Goal: Information Seeking & Learning: Learn about a topic

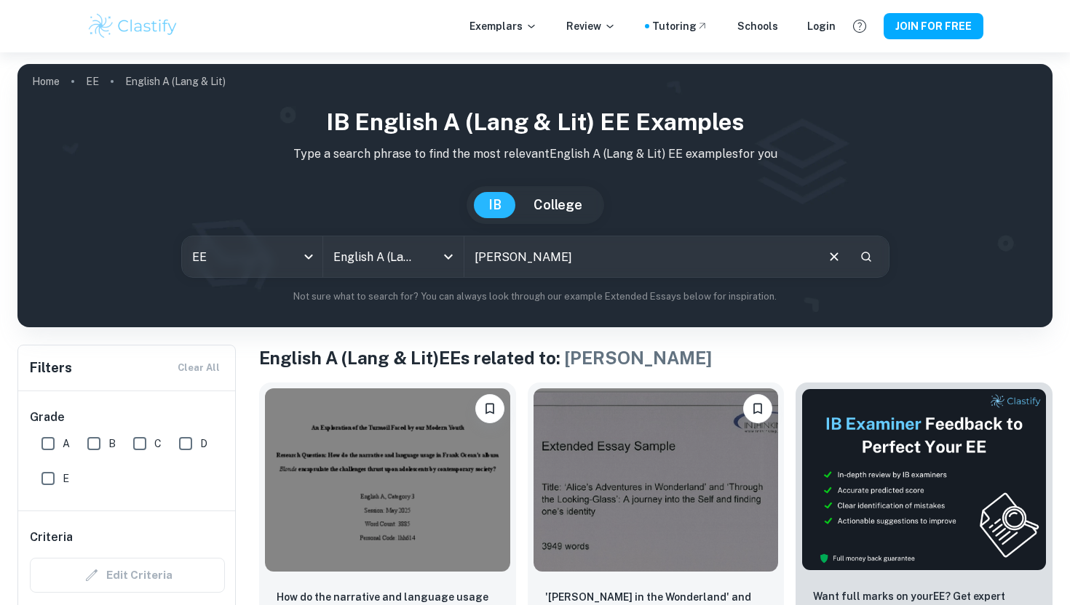
click at [549, 258] on input "lana del rey" at bounding box center [639, 256] width 350 height 41
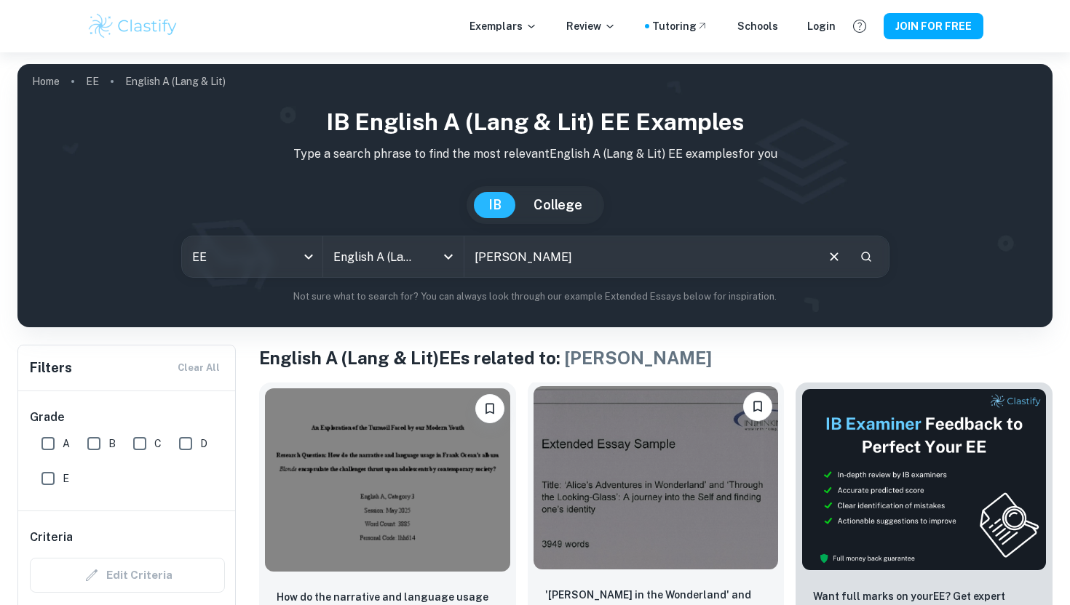
scroll to position [89, 0]
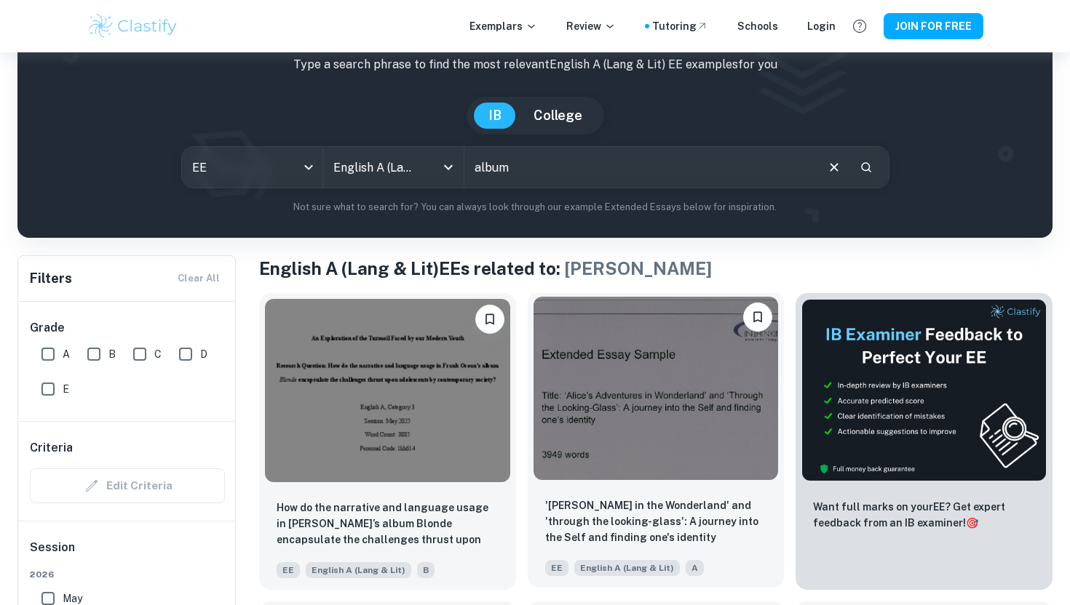
type input "album"
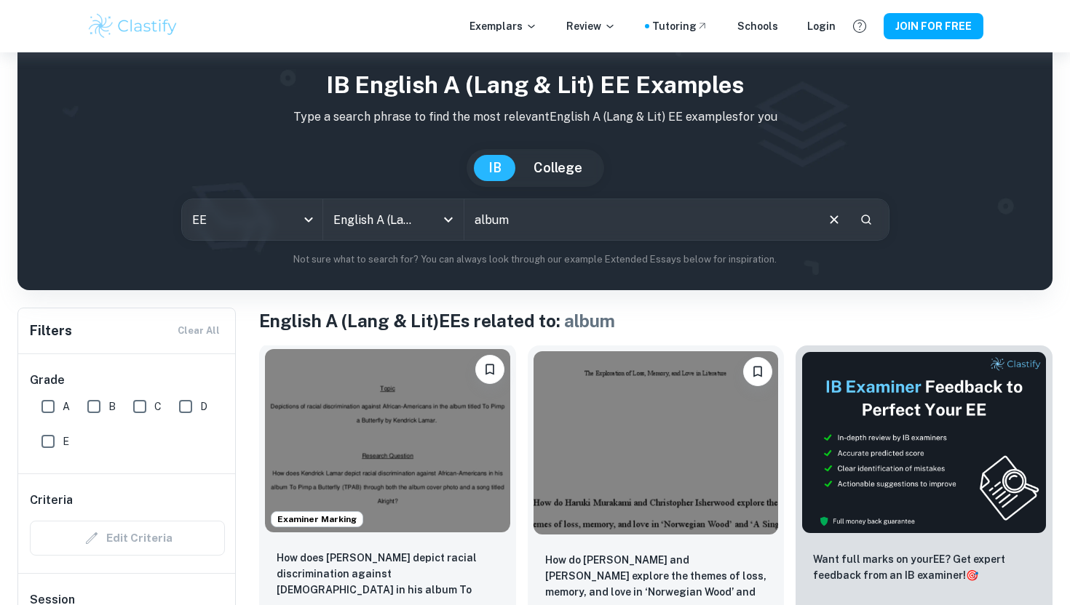
scroll to position [47, 0]
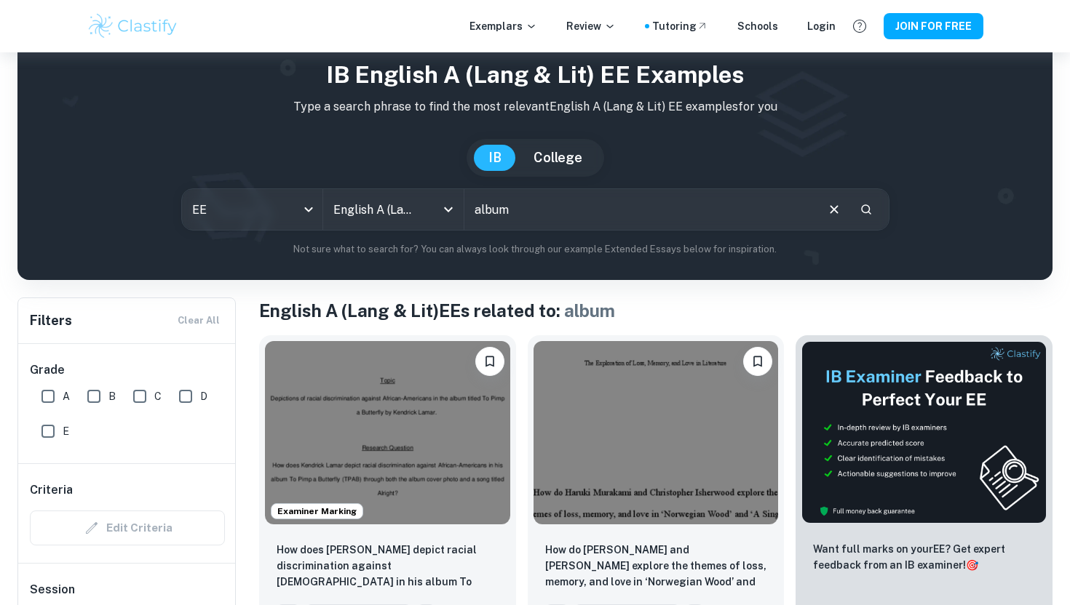
click at [32, 397] on div "Grade A B C D E" at bounding box center [127, 403] width 218 height 119
click at [44, 398] on input "A" at bounding box center [47, 396] width 29 height 29
checkbox input "true"
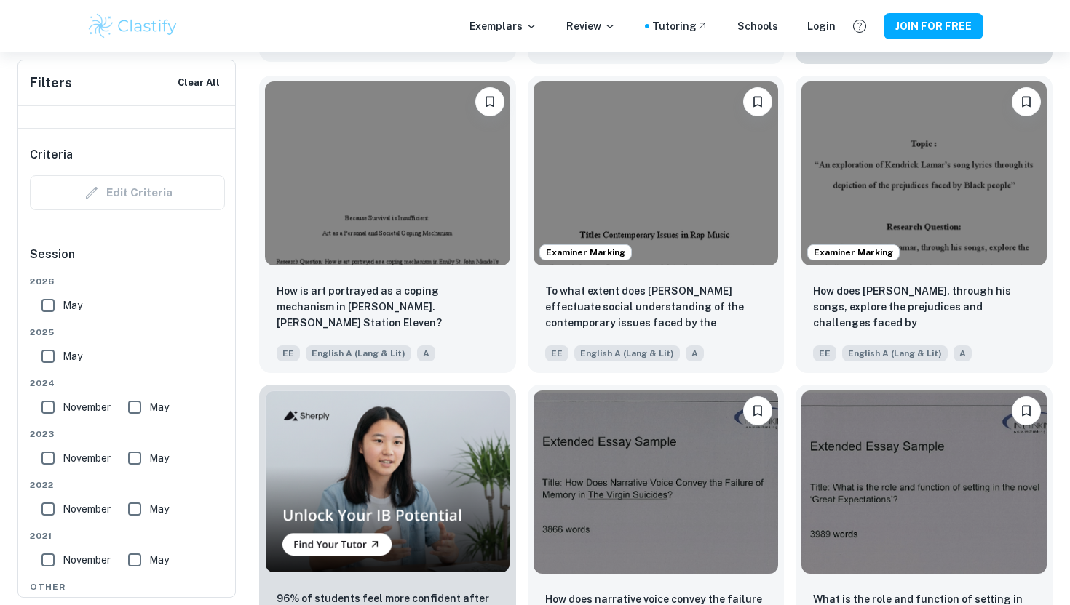
scroll to position [696, 0]
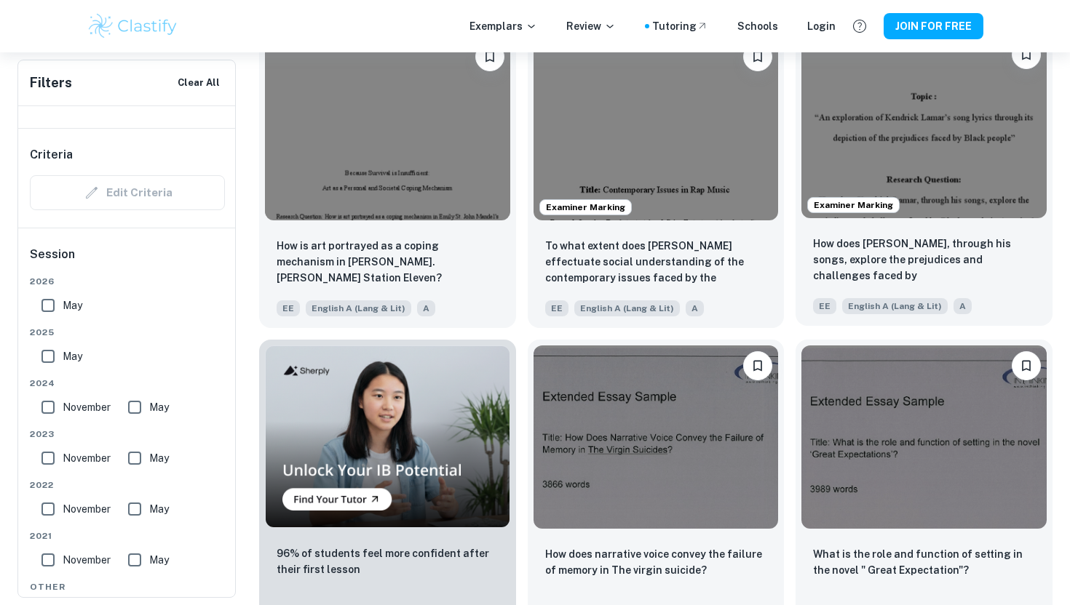
click at [883, 120] on img at bounding box center [923, 125] width 245 height 183
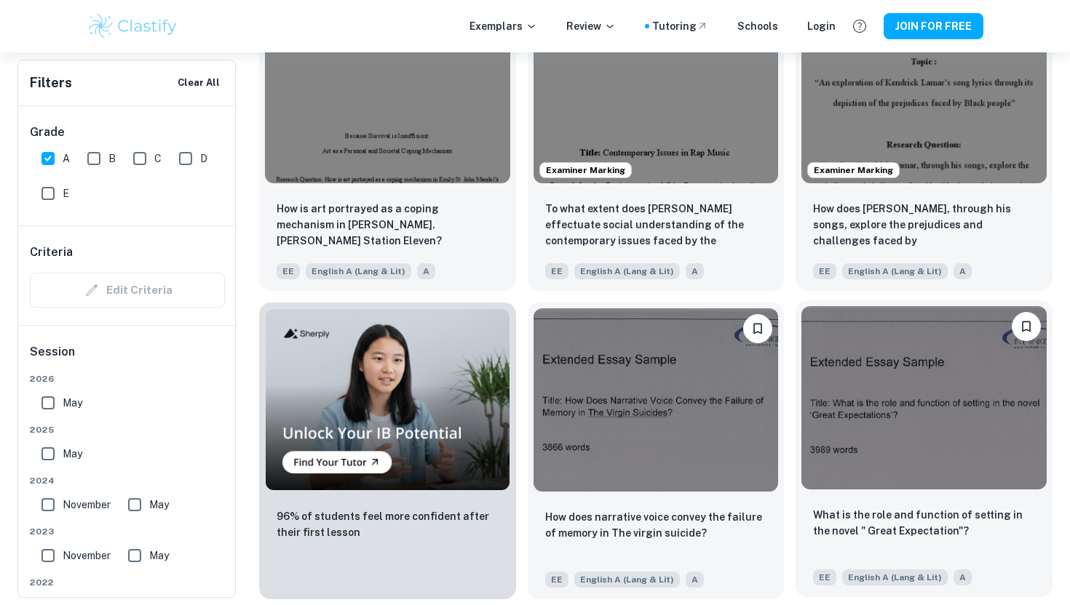
scroll to position [315, 0]
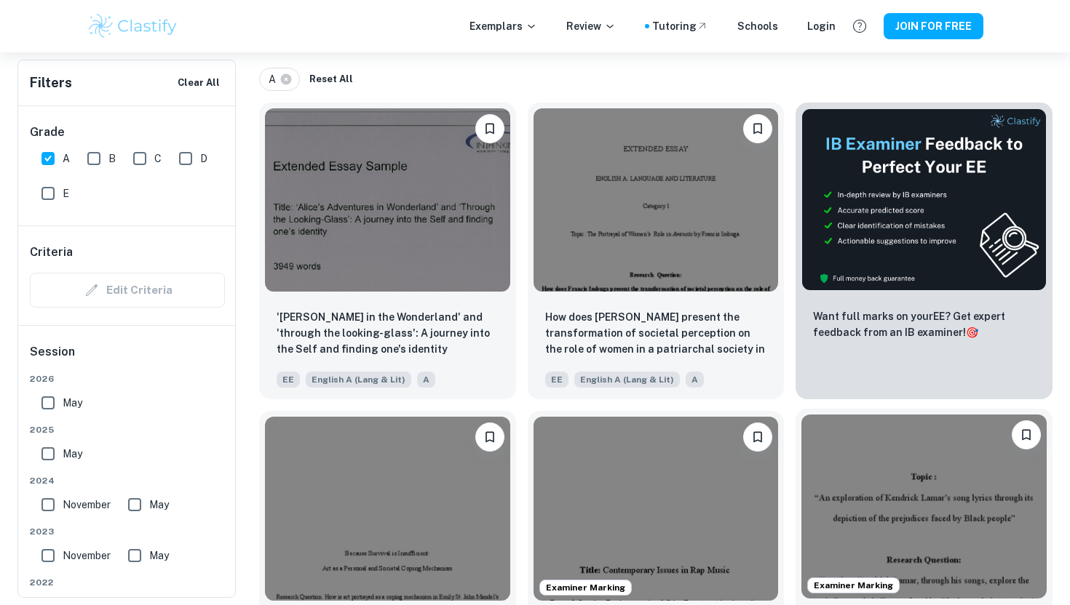
click at [878, 538] on img at bounding box center [923, 506] width 245 height 183
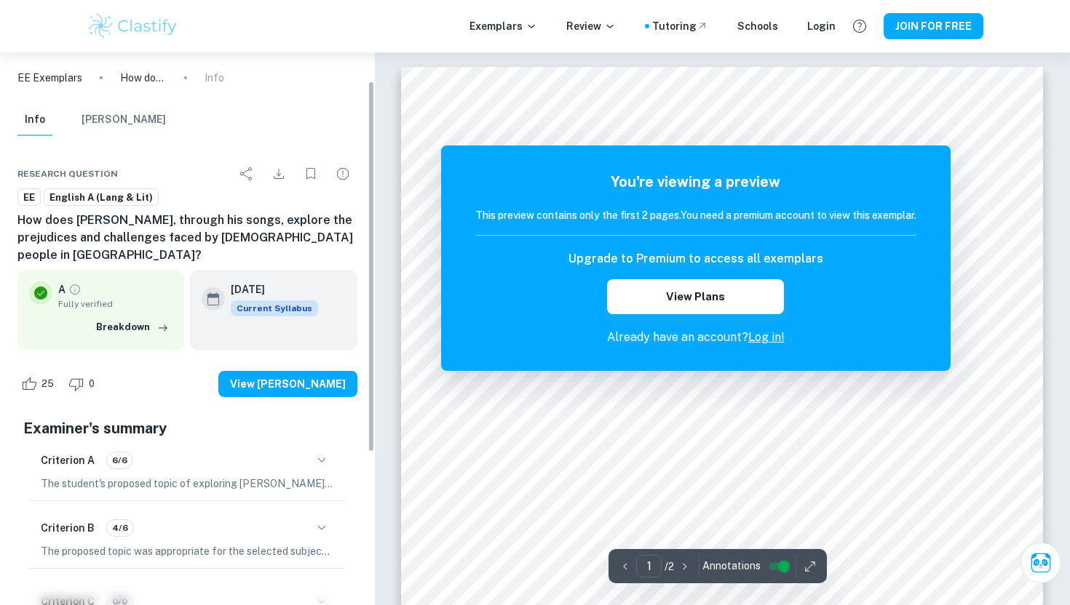
scroll to position [67, 0]
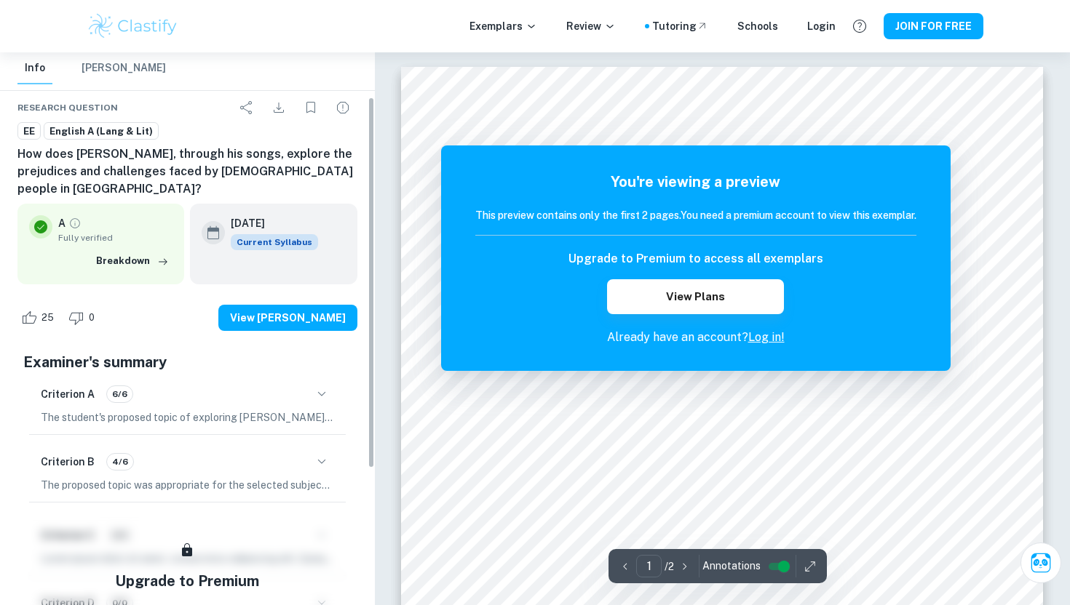
click at [198, 156] on h6 "How does [PERSON_NAME], through his songs, explore the prejudices and challenge…" at bounding box center [187, 172] width 340 height 52
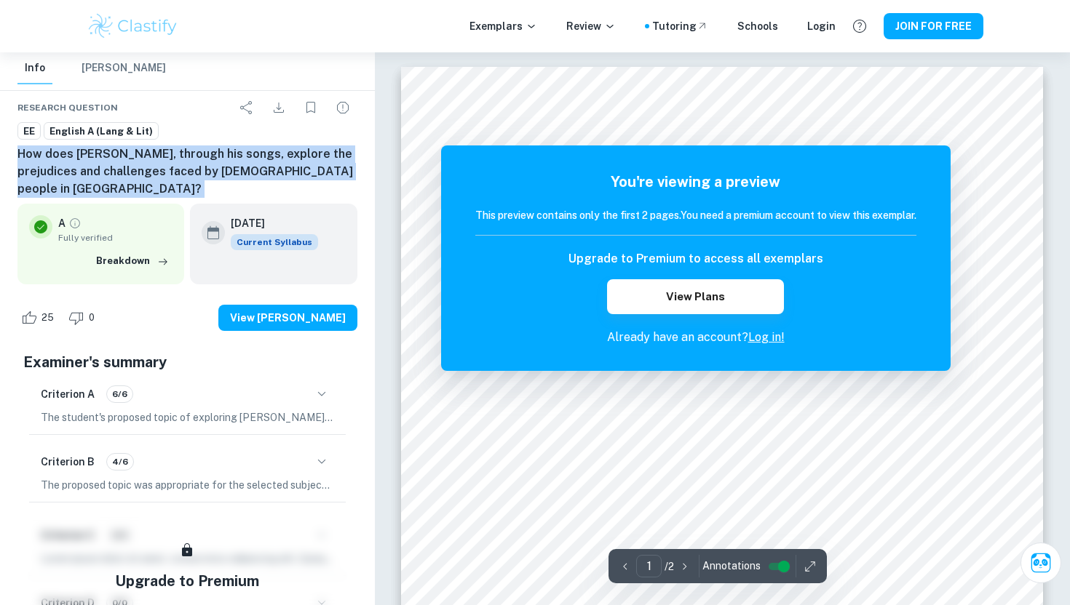
click at [198, 156] on h6 "How does [PERSON_NAME], through his songs, explore the prejudices and challenge…" at bounding box center [187, 172] width 340 height 52
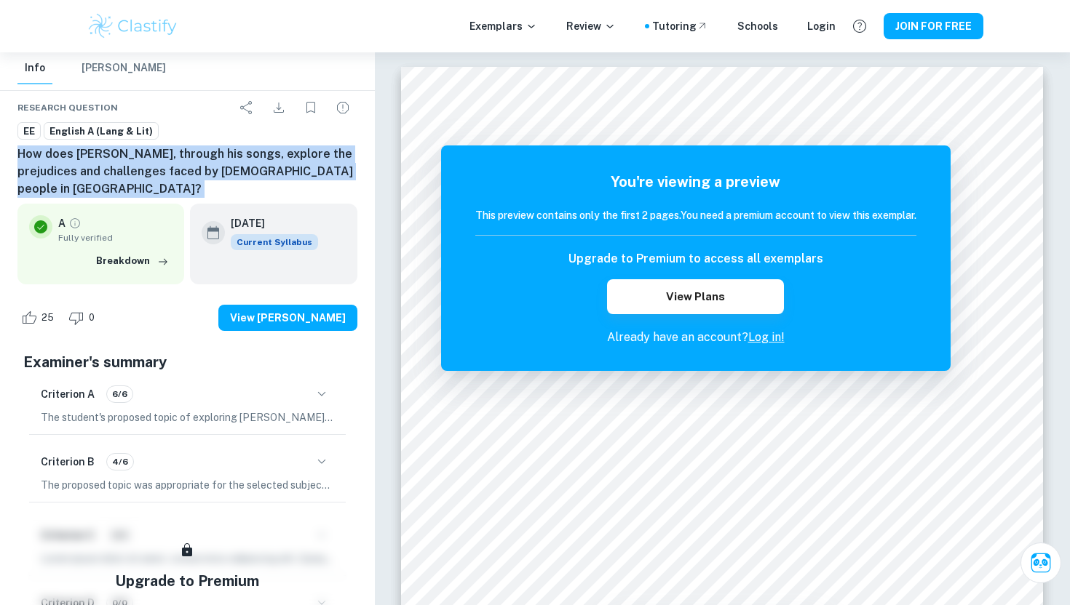
copy div "How does [PERSON_NAME], through his songs, explore the prejudices and challenge…"
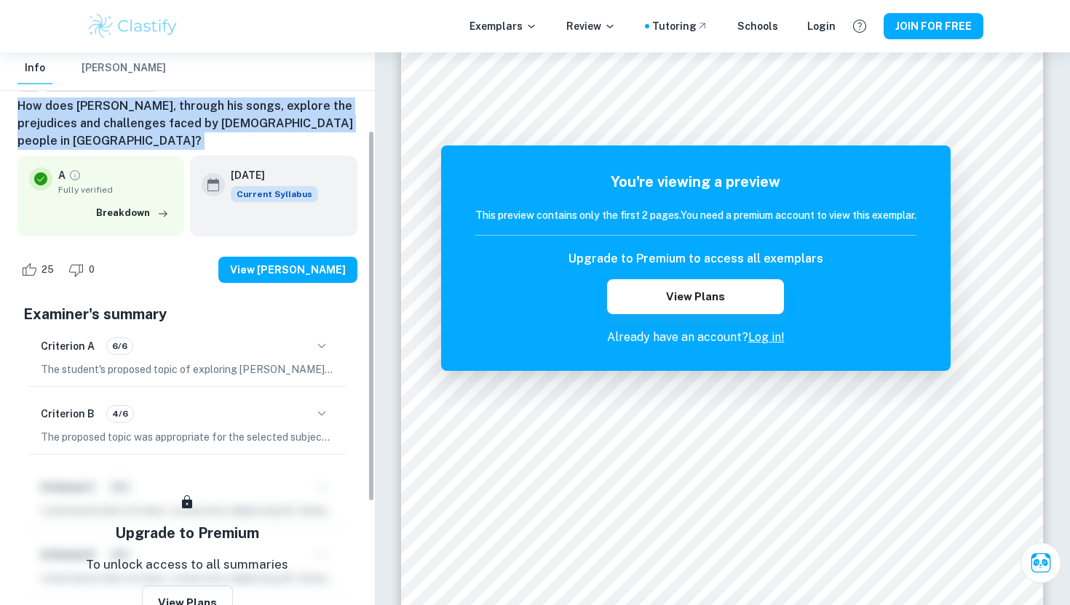
scroll to position [116, 0]
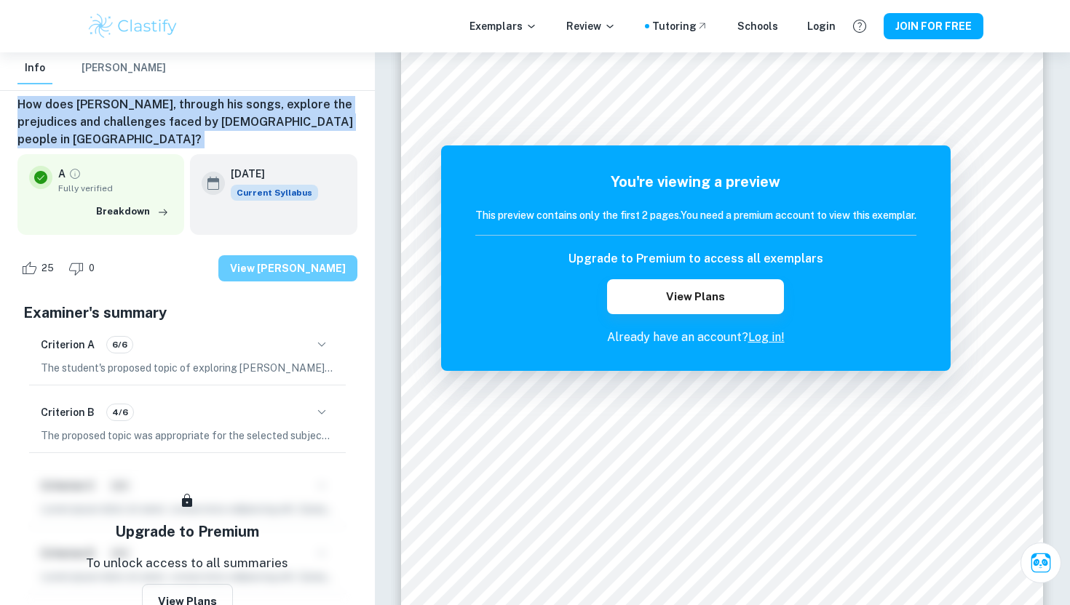
click at [279, 255] on button "View [PERSON_NAME]" at bounding box center [287, 268] width 139 height 26
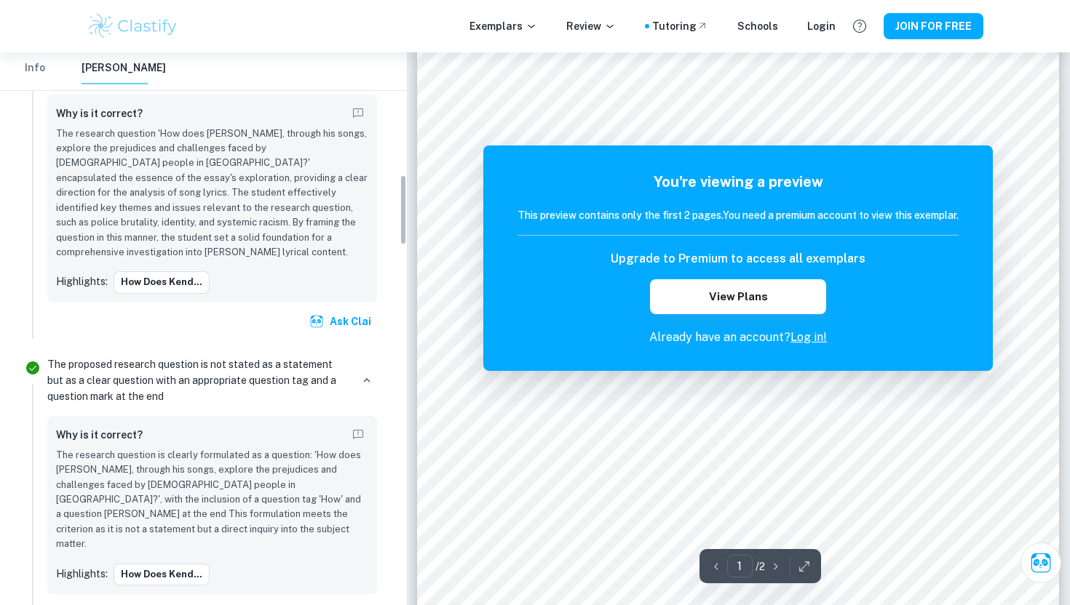
scroll to position [1109, 0]
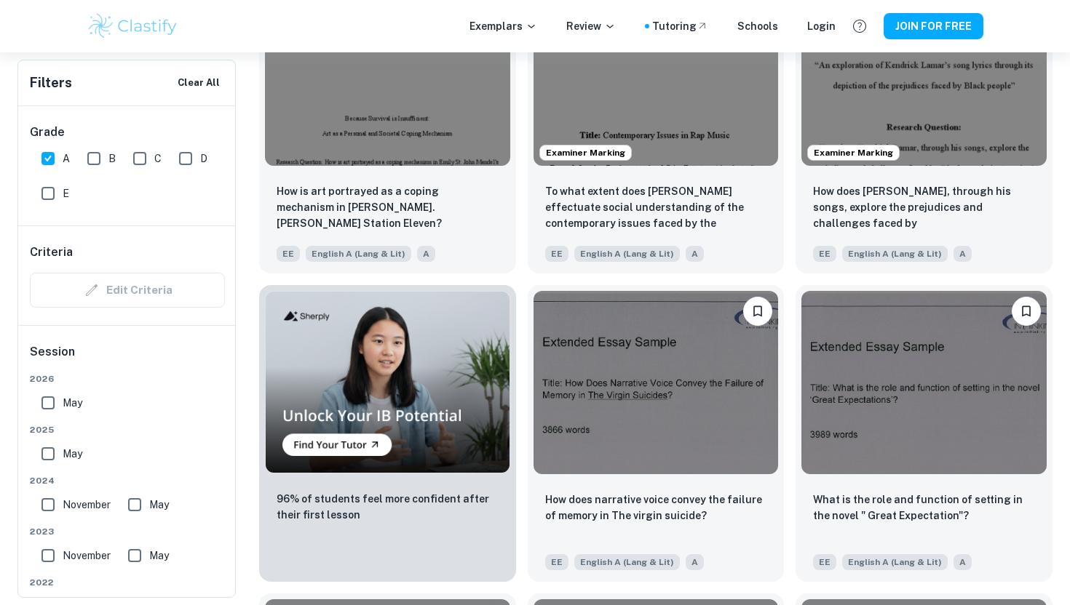
scroll to position [763, 0]
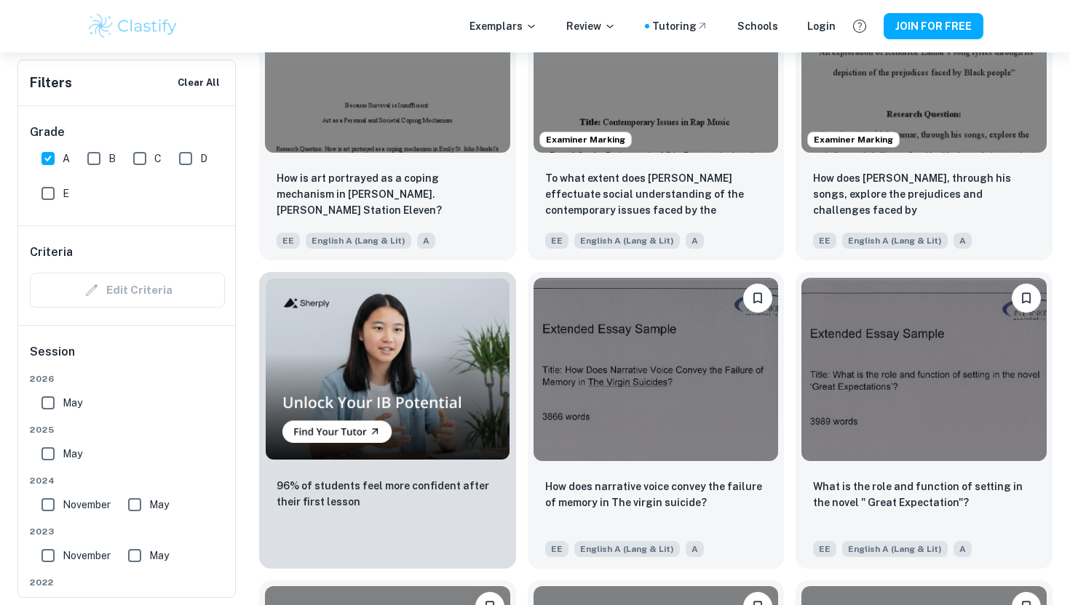
click at [105, 157] on input "B" at bounding box center [93, 158] width 29 height 29
checkbox input "true"
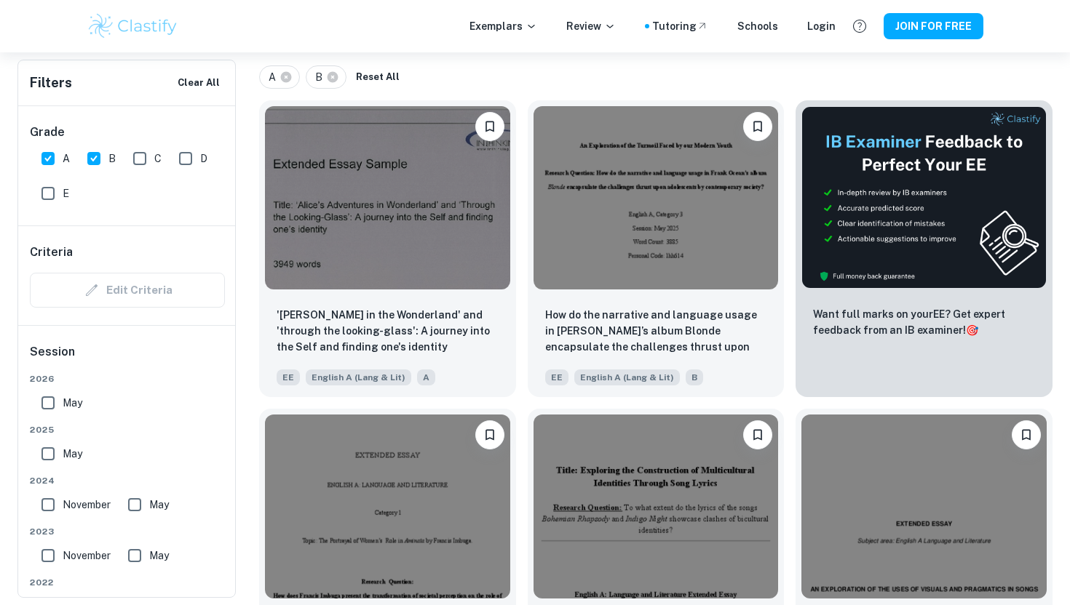
scroll to position [319, 0]
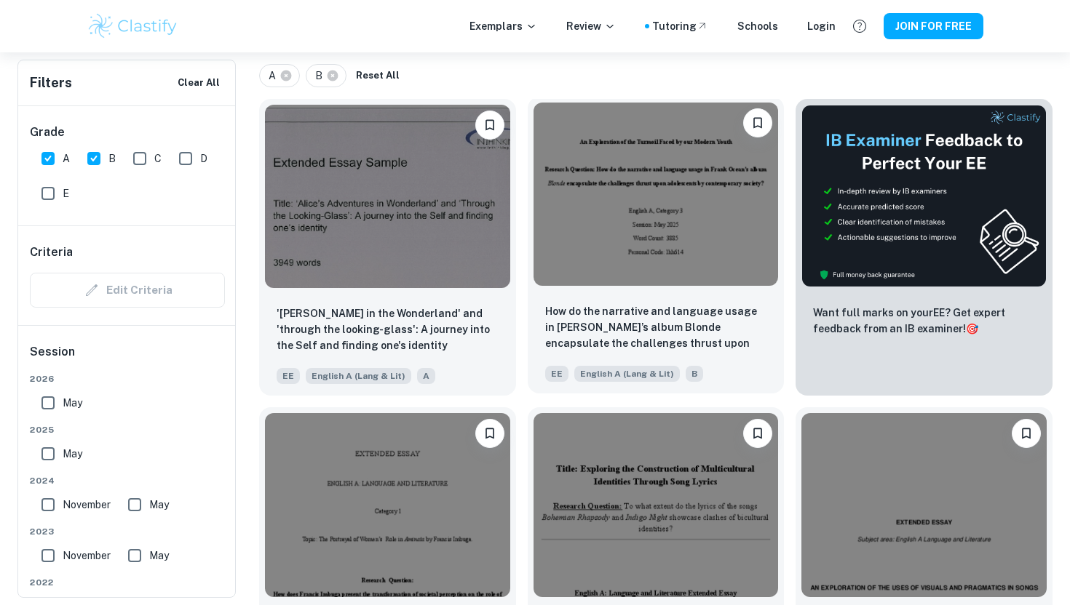
click at [628, 247] on img at bounding box center [655, 194] width 245 height 183
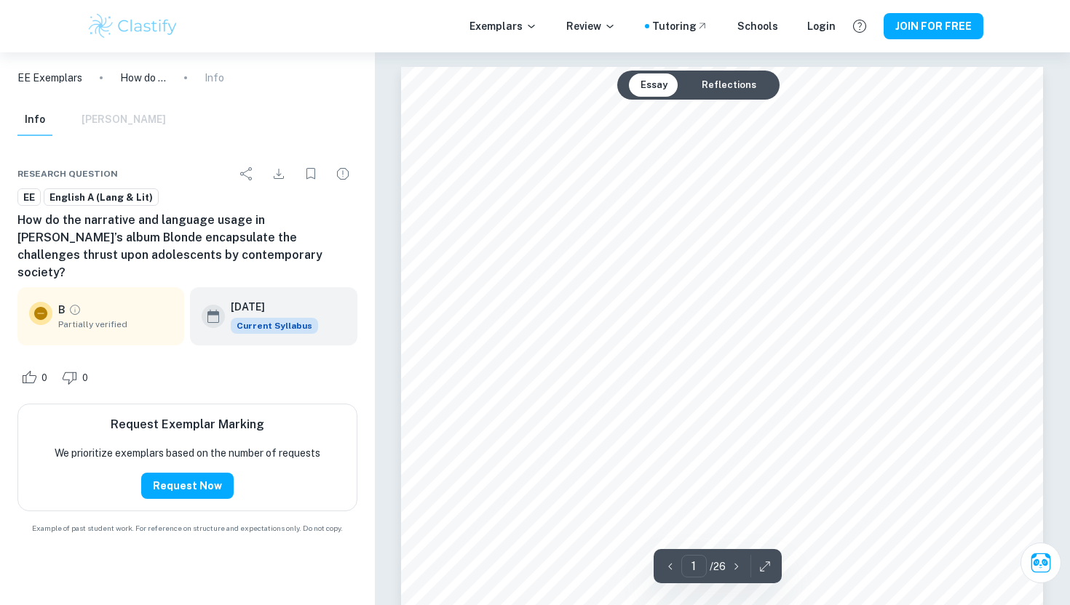
click at [707, 80] on button "Reflections" at bounding box center [729, 84] width 78 height 23
click at [651, 84] on button "Essay" at bounding box center [654, 84] width 50 height 23
click at [102, 124] on div "Info Mark Scheme" at bounding box center [91, 120] width 148 height 32
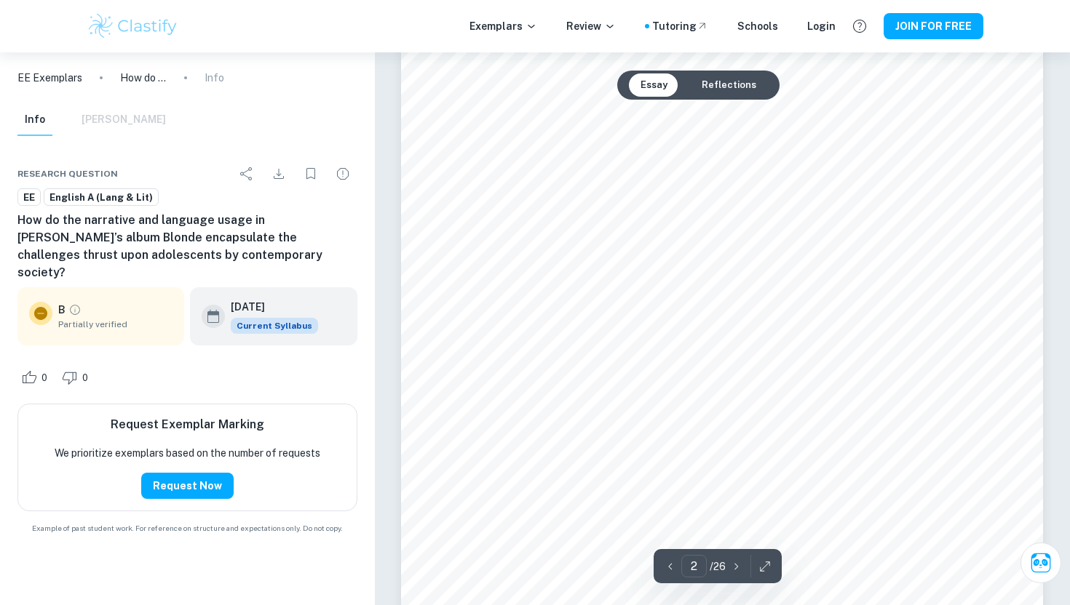
scroll to position [1211, 0]
type input "5"
click at [765, 563] on icon "button" at bounding box center [764, 567] width 15 height 15
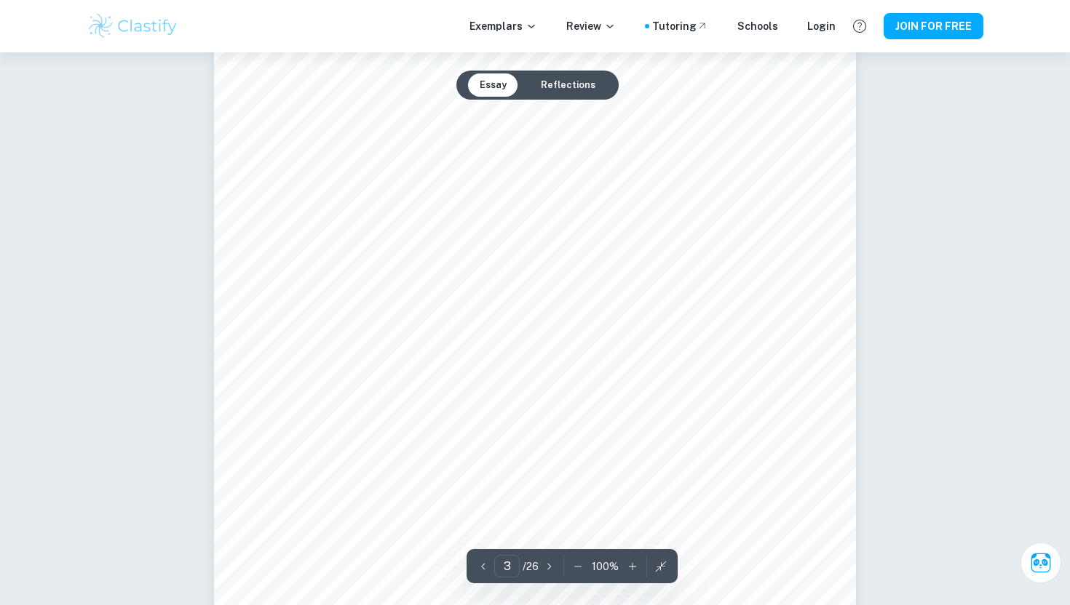
scroll to position [2018, 0]
type input "1"
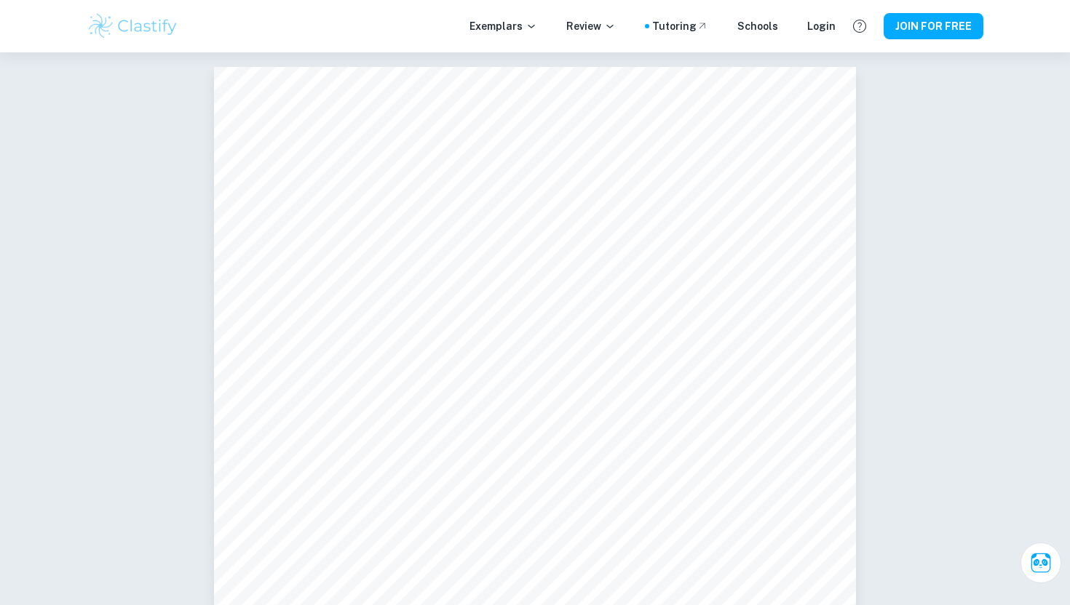
click at [123, 29] on img at bounding box center [133, 26] width 92 height 29
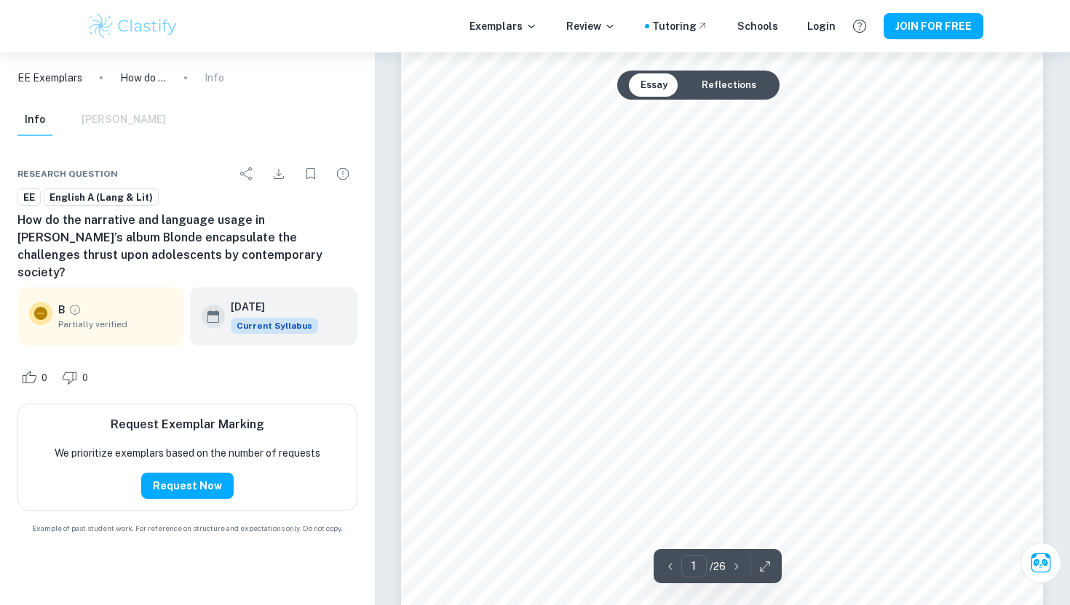
scroll to position [32, 0]
click at [722, 84] on button "Reflections" at bounding box center [729, 84] width 78 height 23
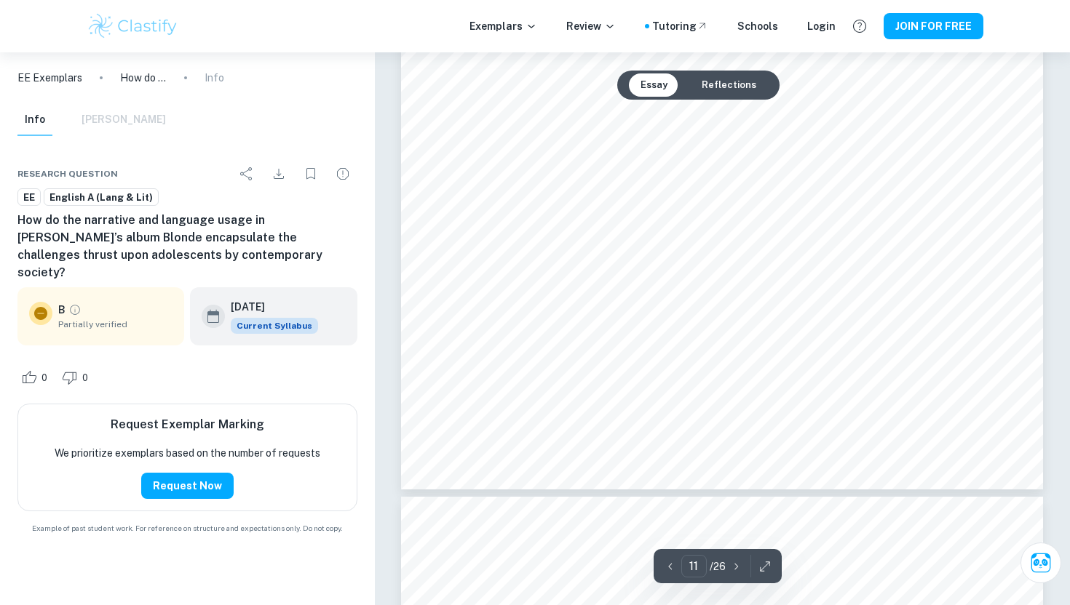
type input "10"
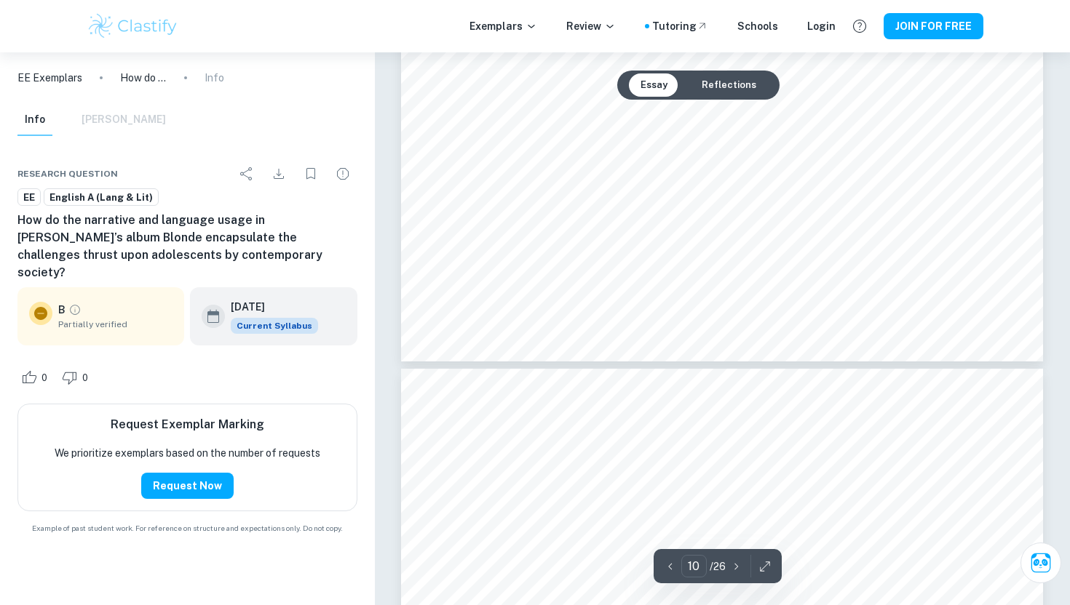
scroll to position [7960, 0]
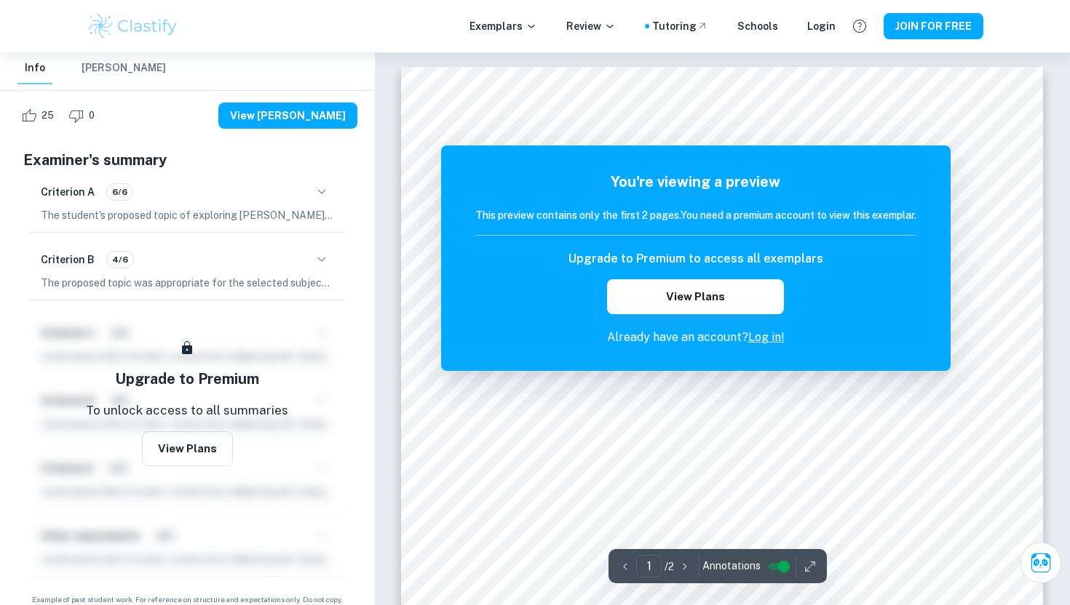
click at [899, 162] on div "You're viewing a preview This preview contains only the first 2 pages. You need…" at bounding box center [695, 259] width 509 height 226
click at [707, 303] on button "View Plans" at bounding box center [695, 296] width 176 height 35
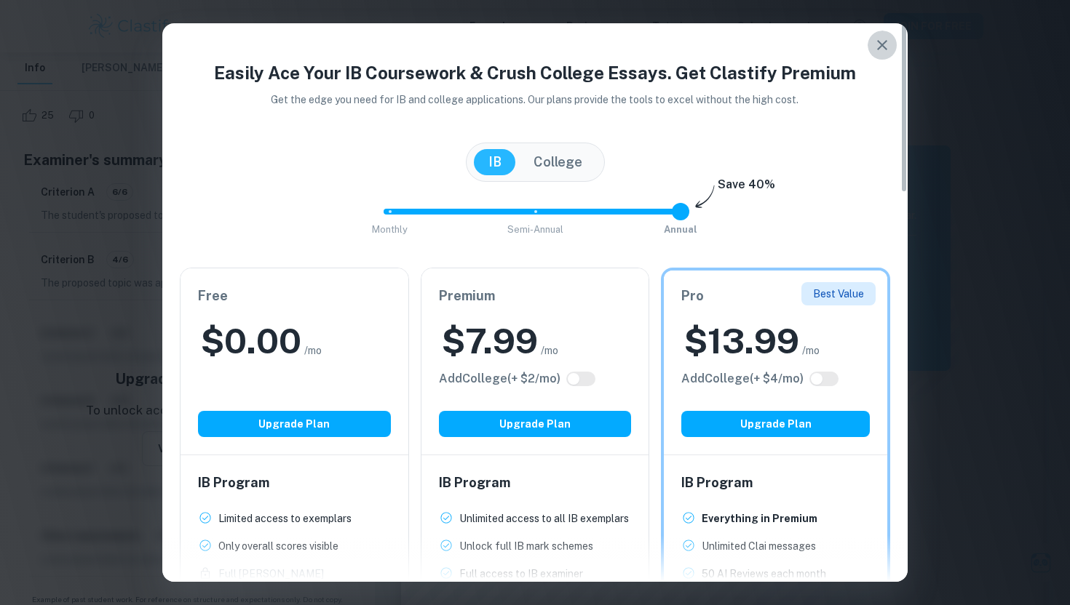
click at [878, 52] on icon "button" at bounding box center [881, 44] width 17 height 17
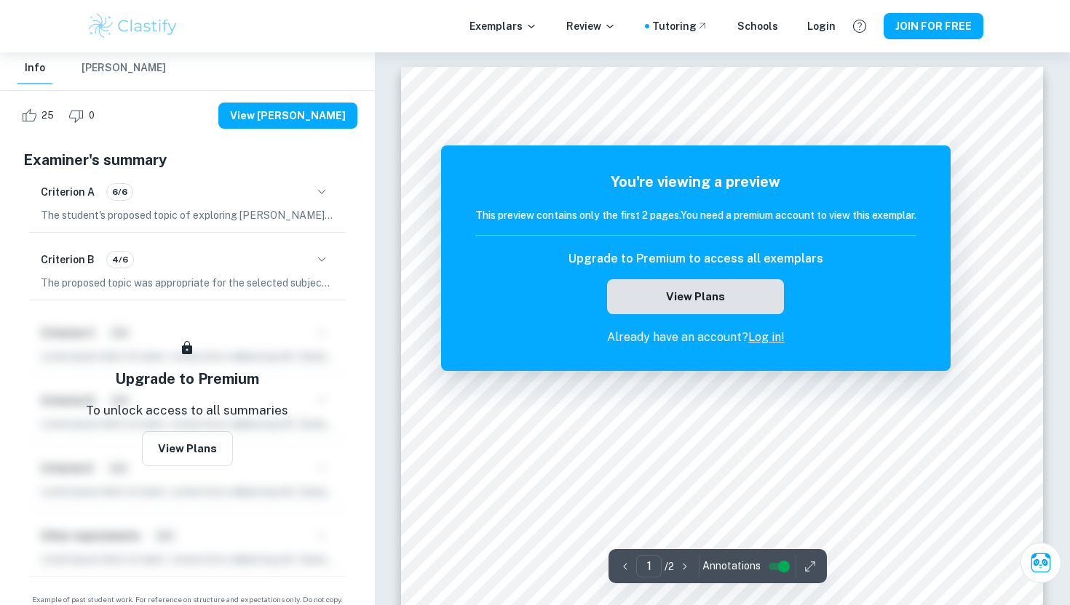
click at [752, 287] on button "View Plans" at bounding box center [695, 296] width 176 height 35
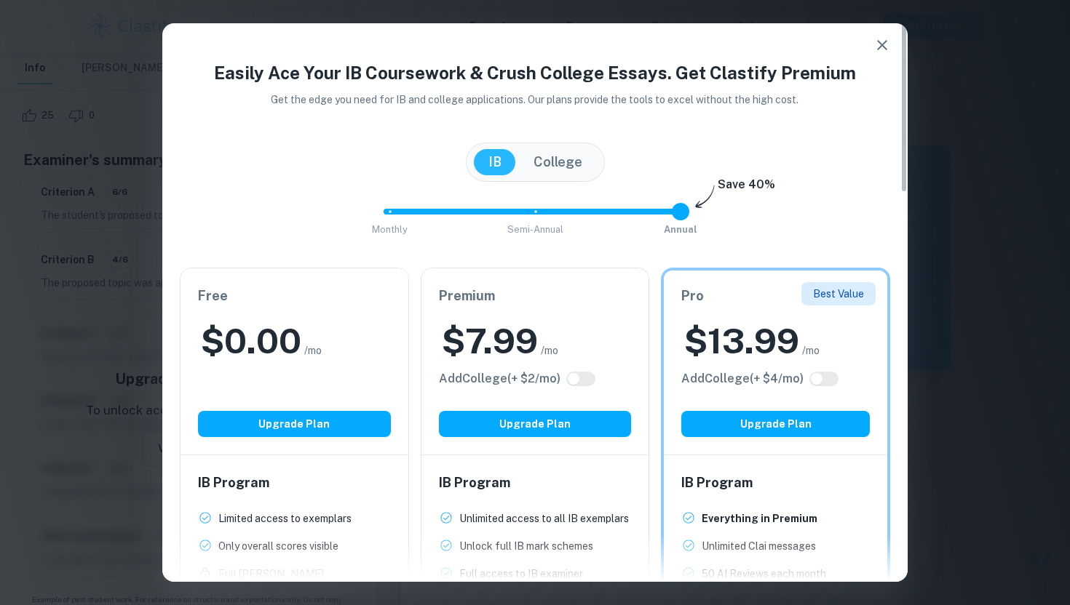
click at [870, 52] on button "button" at bounding box center [881, 45] width 29 height 29
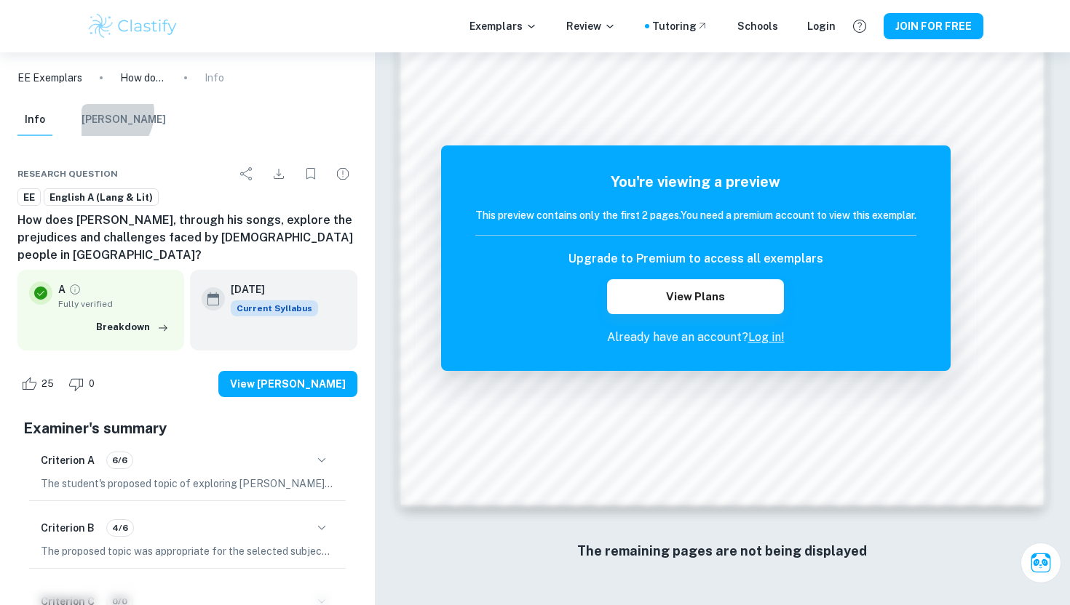
click at [103, 113] on button "[PERSON_NAME]" at bounding box center [123, 120] width 84 height 32
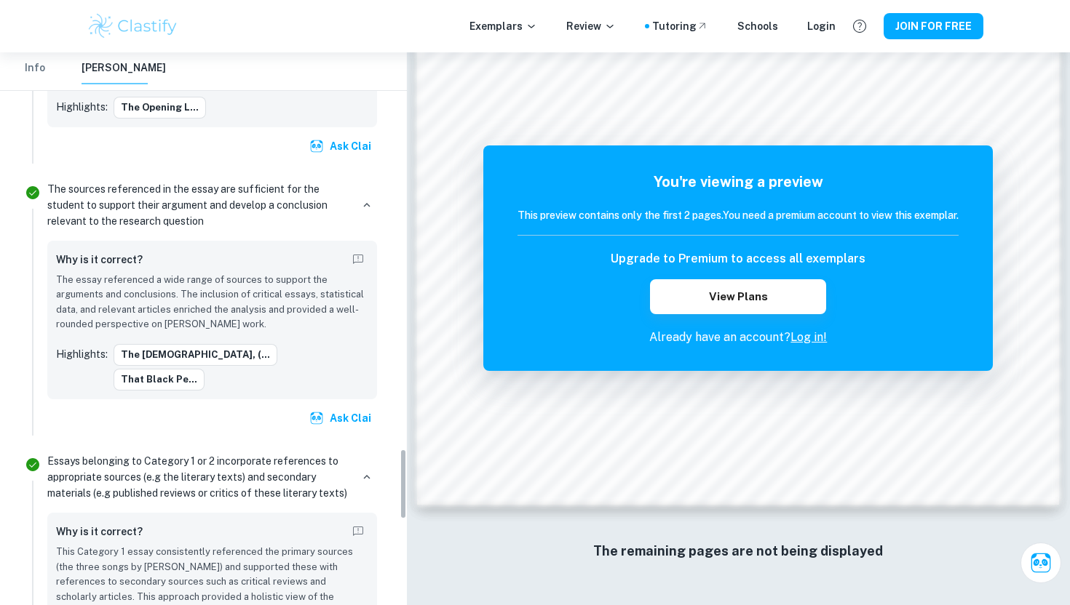
scroll to position [3063, 0]
